Goal: Check status: Check status

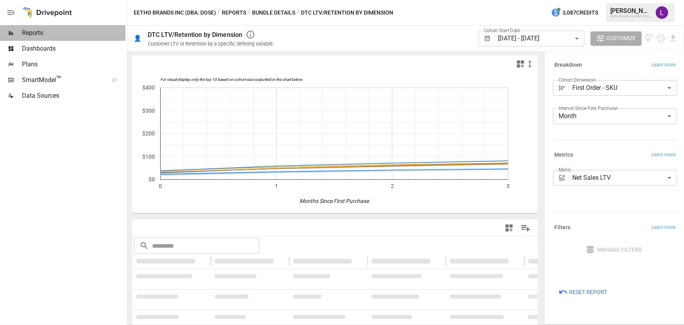
click at [51, 35] on span "Reports" at bounding box center [74, 32] width 104 height 9
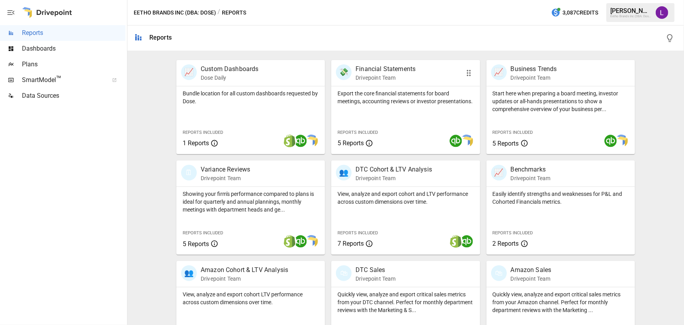
scroll to position [178, 0]
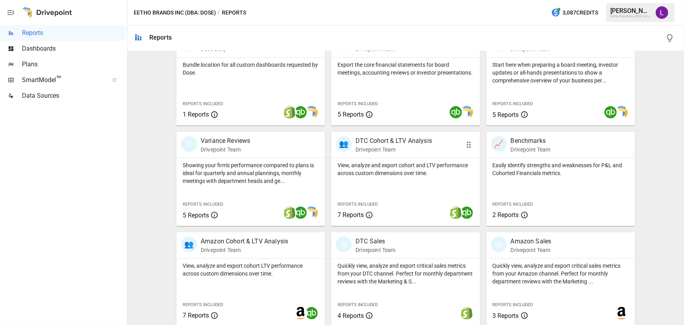
click at [377, 170] on p "View, analyze and export cohort and LTV performance across custom dimensions ov…" at bounding box center [406, 169] width 136 height 16
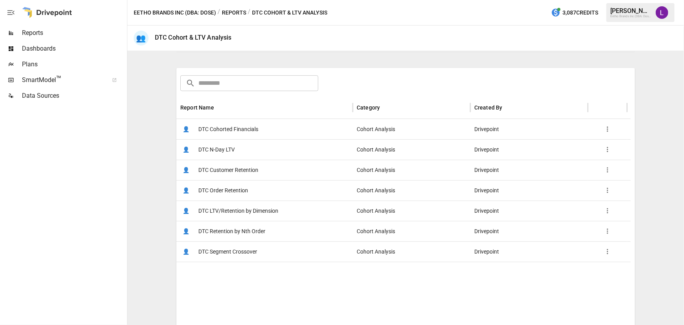
scroll to position [157, 0]
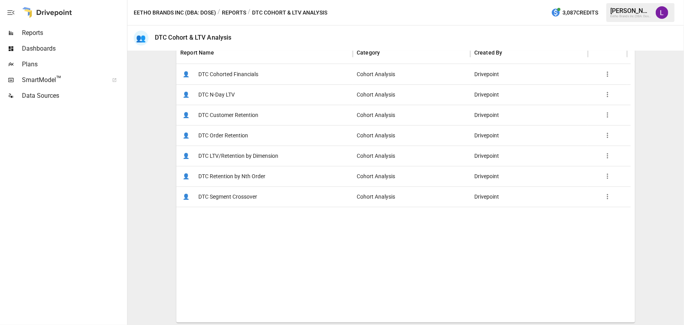
click at [231, 118] on span "DTC Customer Retention" at bounding box center [228, 115] width 60 height 20
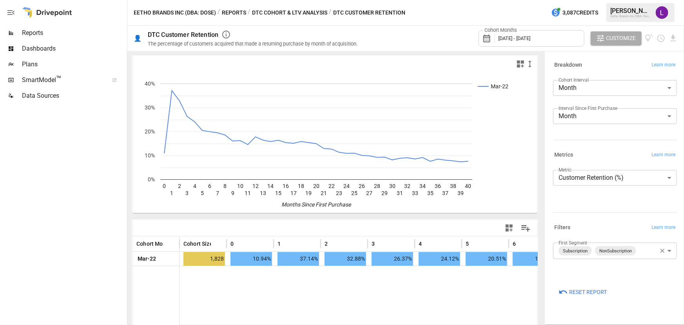
click at [530, 40] on span "[DATE] - [DATE]" at bounding box center [515, 38] width 32 height 6
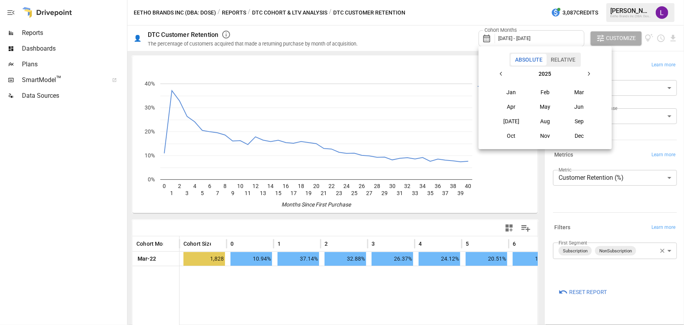
click at [513, 92] on button "Jan" at bounding box center [512, 92] width 34 height 14
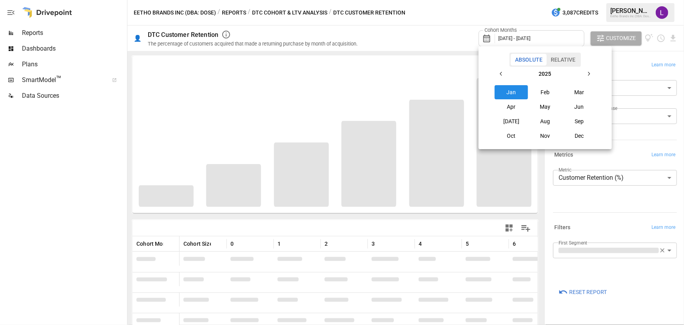
click at [442, 36] on div at bounding box center [342, 162] width 684 height 325
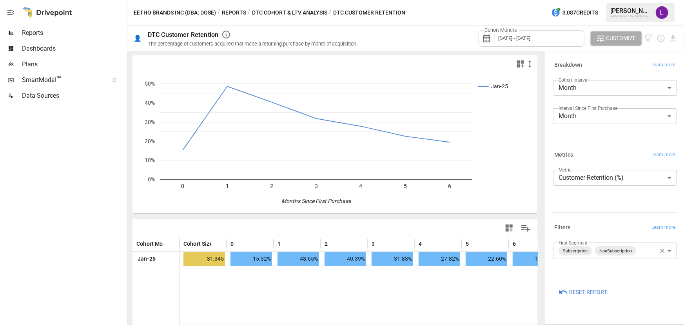
click at [525, 36] on span "[DATE] - [DATE]" at bounding box center [515, 38] width 32 height 6
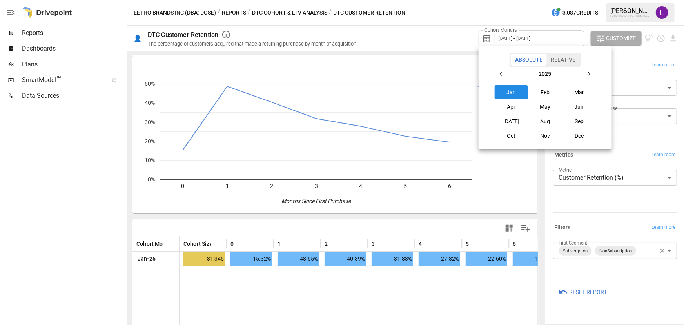
click at [555, 92] on button "Feb" at bounding box center [546, 92] width 34 height 14
click at [547, 106] on button "May" at bounding box center [546, 107] width 34 height 14
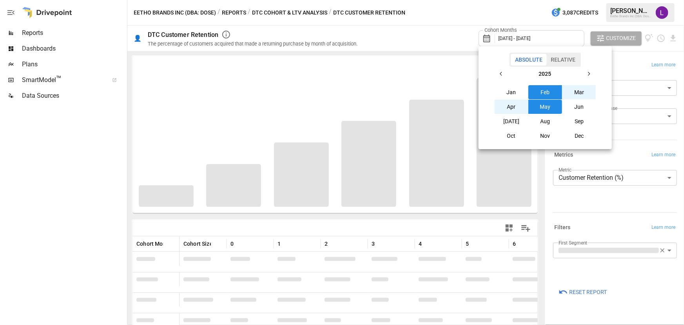
click at [431, 39] on div at bounding box center [342, 162] width 684 height 325
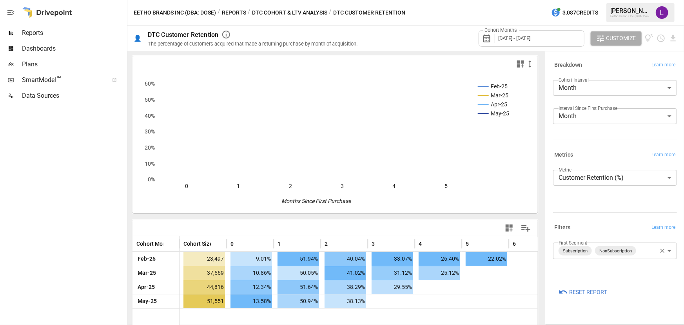
scroll to position [56, 0]
